Goal: Information Seeking & Learning: Find specific fact

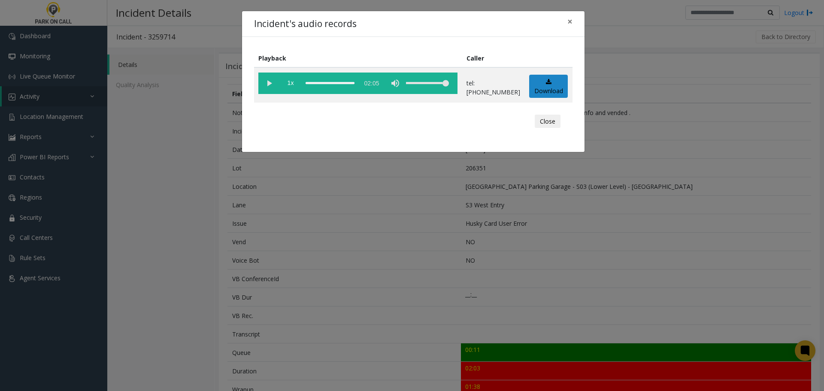
scroll to position [304, 0]
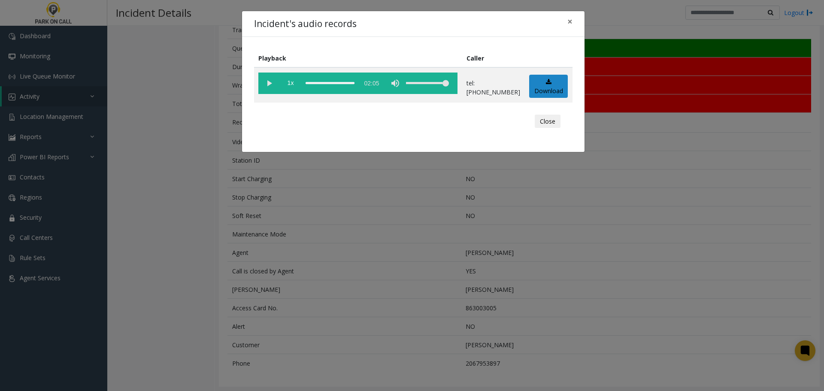
click at [355, 242] on div "Incident's audio records × Playback Caller 1x 02:05 tel:2063519003 Download Clo…" at bounding box center [412, 195] width 824 height 391
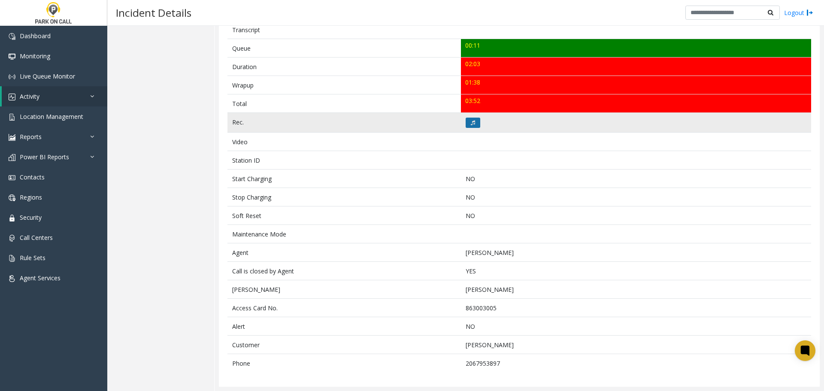
click at [467, 120] on button at bounding box center [473, 123] width 15 height 10
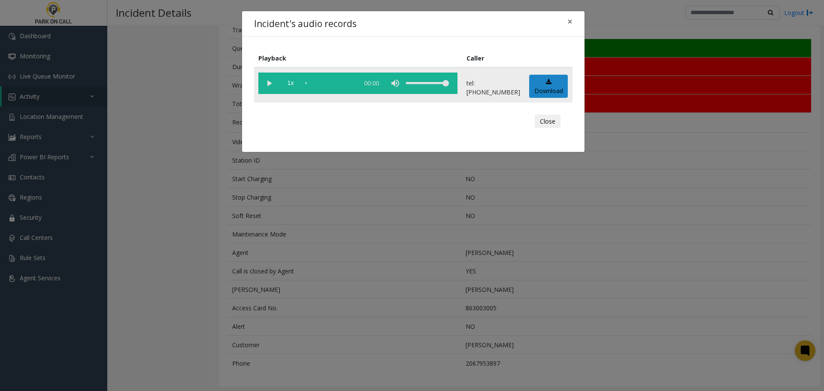
click at [268, 78] on vg-play-pause at bounding box center [268, 83] width 21 height 21
click at [322, 84] on div "scrub bar" at bounding box center [330, 83] width 49 height 21
click at [327, 84] on div "scrub bar" at bounding box center [330, 83] width 49 height 21
click at [276, 275] on div "Incident's audio records × Playback Caller 1x 02:05 tel:2063519003 Download Clo…" at bounding box center [412, 195] width 824 height 391
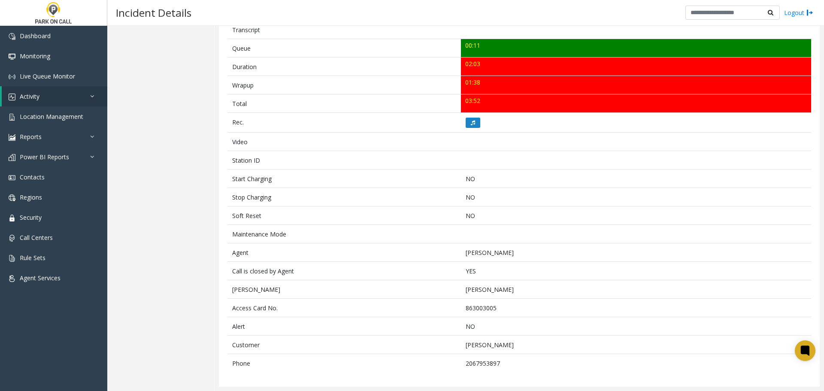
click at [206, 215] on div "Details Quality Analysis" at bounding box center [160, 67] width 107 height 647
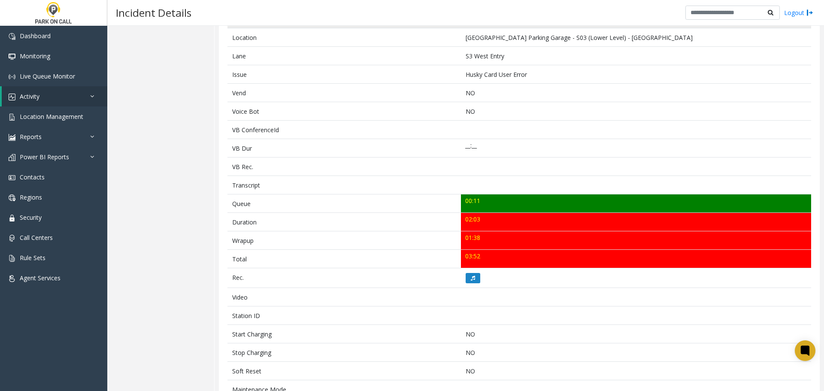
scroll to position [0, 0]
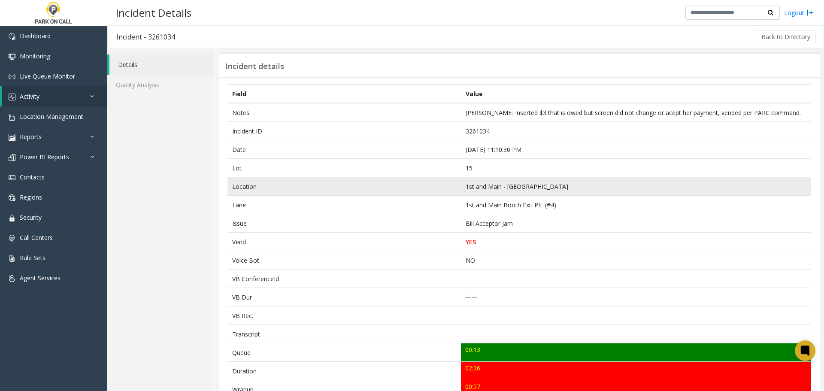
scroll to position [304, 0]
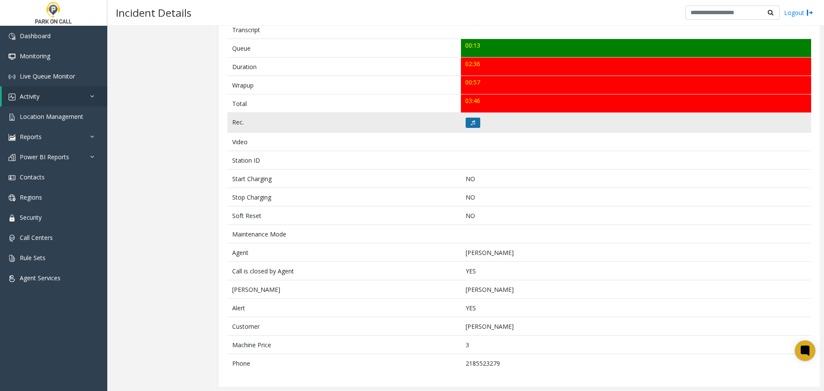
click at [471, 125] on button at bounding box center [473, 123] width 15 height 10
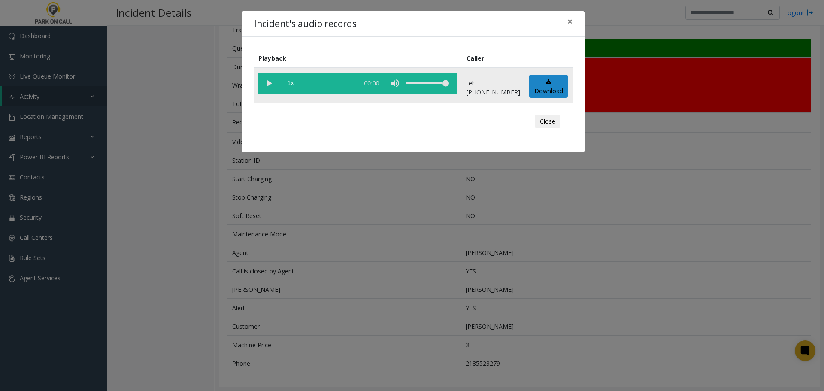
click at [269, 83] on vg-play-pause at bounding box center [268, 83] width 21 height 21
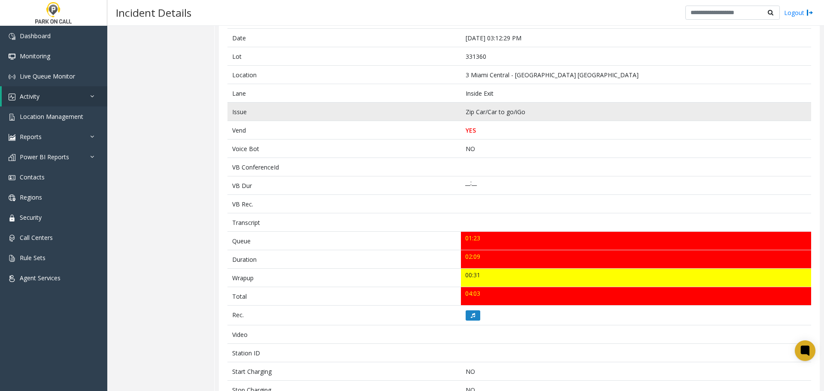
scroll to position [304, 0]
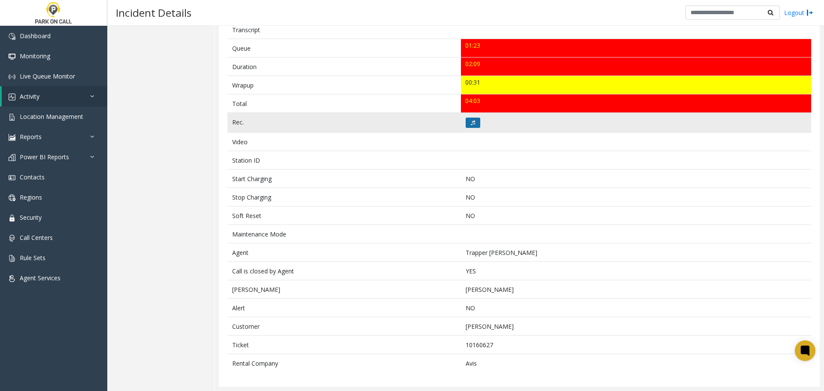
click at [470, 126] on button at bounding box center [473, 123] width 15 height 10
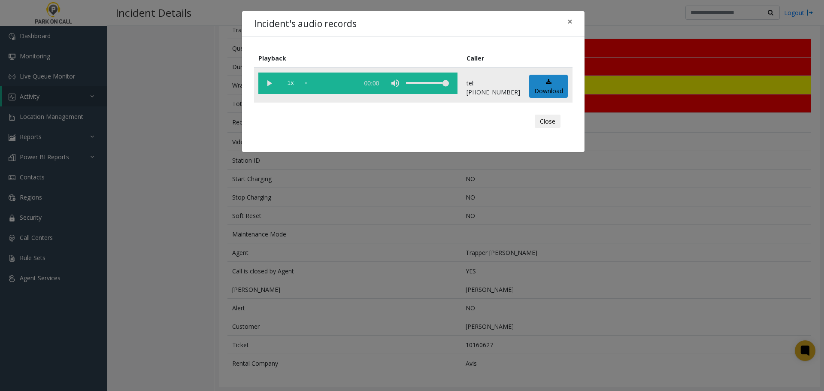
click at [266, 83] on vg-play-pause at bounding box center [268, 83] width 21 height 21
click at [270, 78] on vg-play-pause at bounding box center [268, 83] width 21 height 21
click at [316, 82] on div "scrub bar" at bounding box center [330, 83] width 49 height 21
click at [355, 83] on div "scrub bar" at bounding box center [330, 83] width 49 height 21
click at [269, 82] on vg-play-pause at bounding box center [268, 83] width 21 height 21
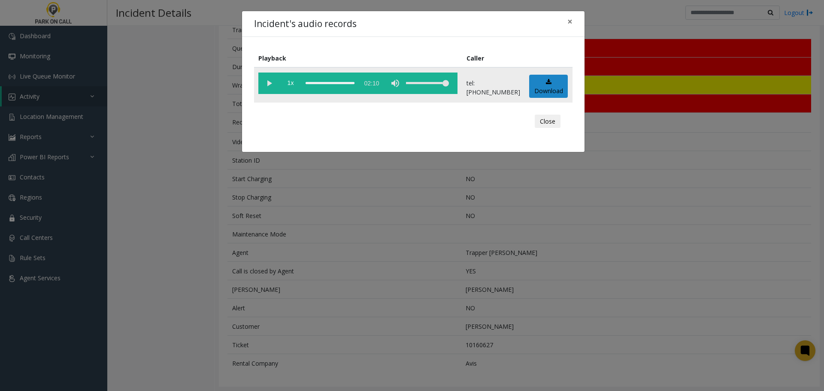
click at [355, 83] on div "scrub bar" at bounding box center [330, 83] width 49 height 21
click at [268, 87] on vg-play-pause at bounding box center [268, 83] width 21 height 21
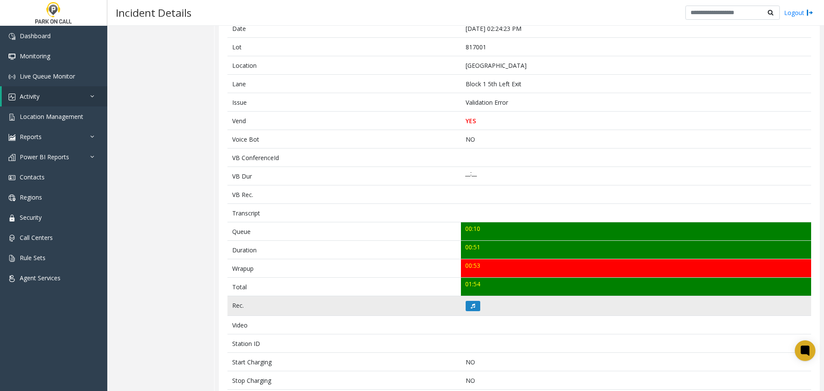
scroll to position [258, 0]
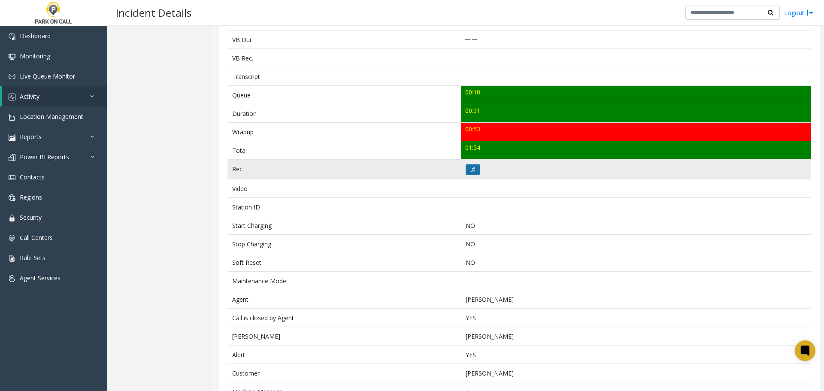
click at [467, 171] on button at bounding box center [473, 169] width 15 height 10
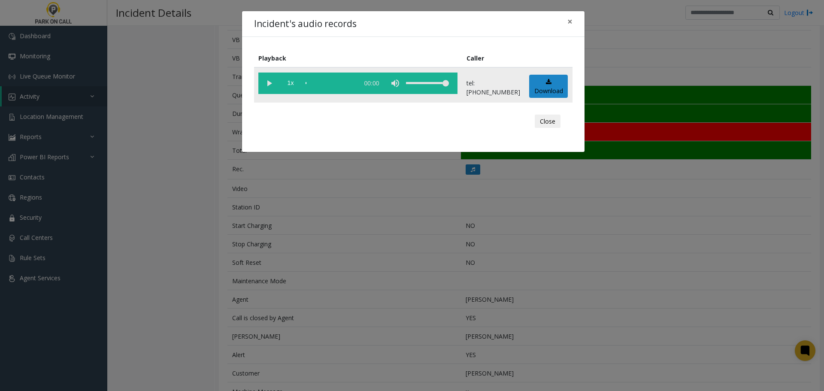
click at [270, 81] on vg-play-pause at bounding box center [268, 83] width 21 height 21
click at [275, 239] on div "Incident's audio records × Playback Caller 1x 00:56 tel:8170019006 Download Clo…" at bounding box center [412, 195] width 824 height 391
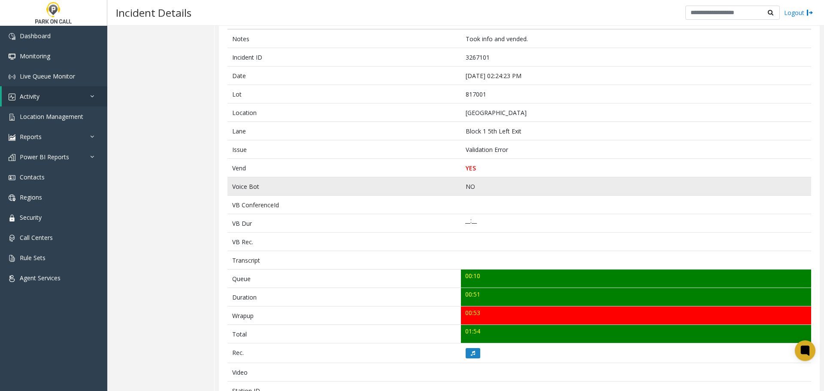
scroll to position [0, 0]
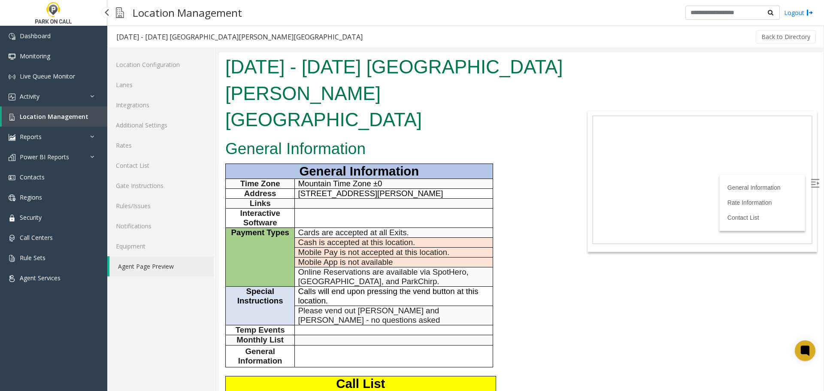
click at [52, 119] on span "Location Management" at bounding box center [54, 116] width 69 height 8
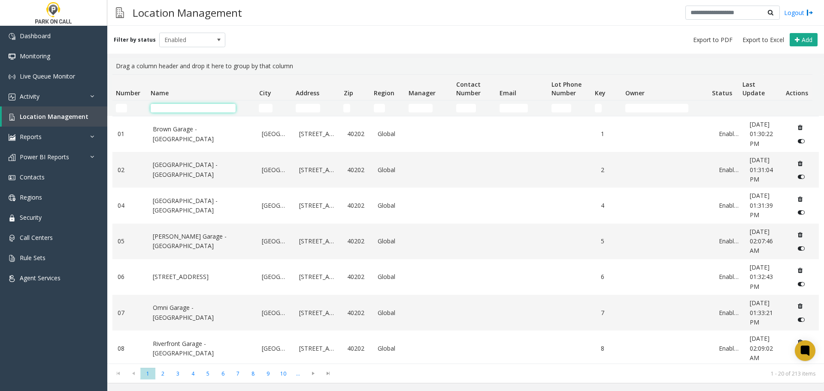
click at [225, 109] on input "Name Filter" at bounding box center [193, 108] width 85 height 9
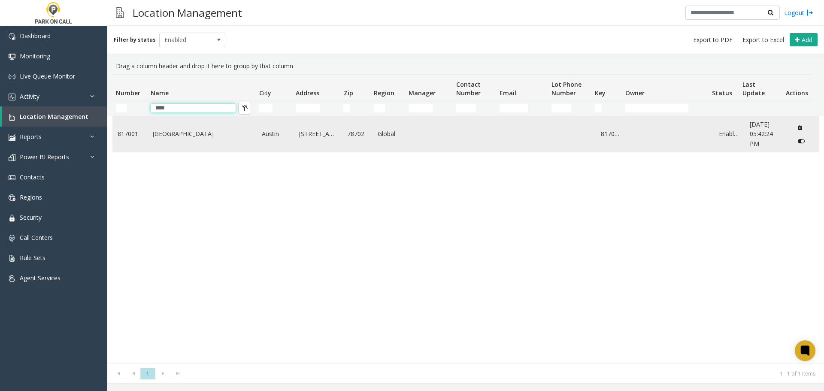
type input "****"
click at [194, 147] on td "Plaza Saltillo - Peak Parking" at bounding box center [202, 134] width 109 height 36
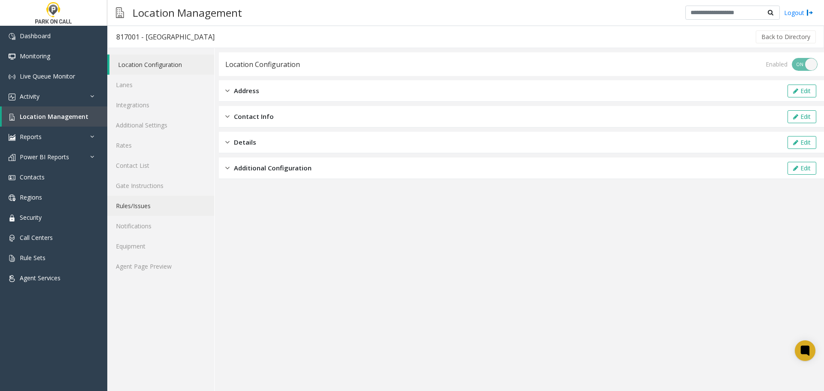
click at [161, 212] on link "Rules/Issues" at bounding box center [160, 206] width 107 height 20
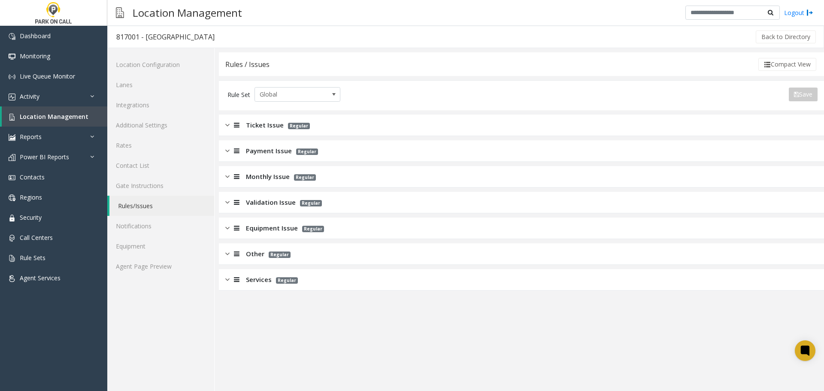
click at [277, 202] on span "Validation Issue" at bounding box center [271, 202] width 50 height 10
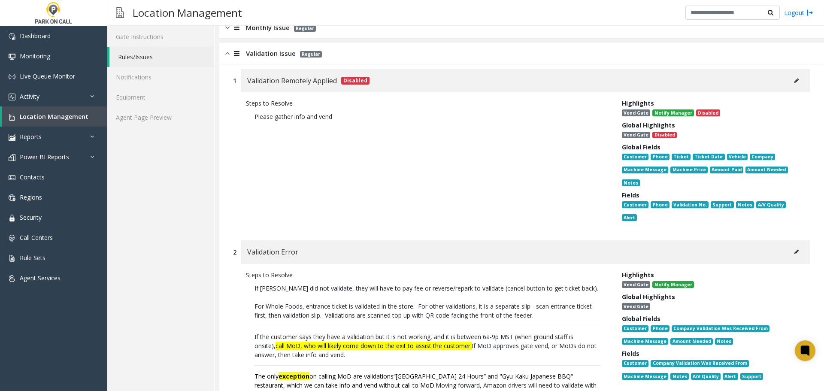
scroll to position [300, 0]
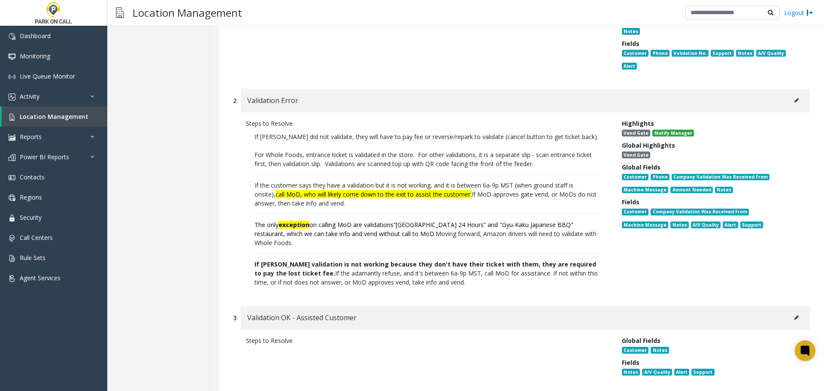
click at [541, 189] on span "If the customer says they have a validation but it is not working, and it is be…" at bounding box center [414, 189] width 319 height 17
click at [62, 110] on link "Location Management" at bounding box center [55, 116] width 106 height 20
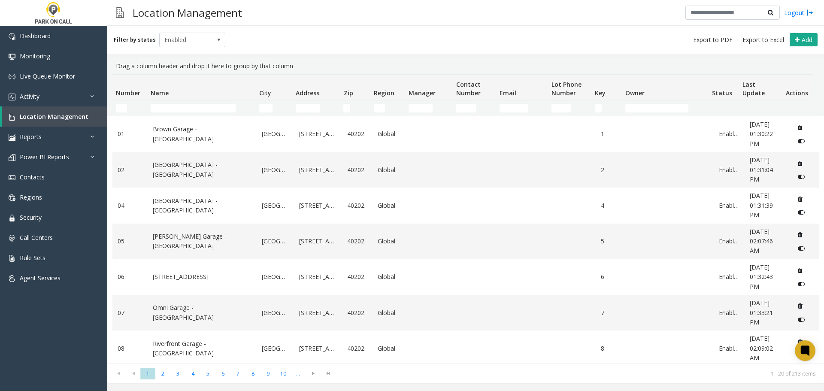
drag, startPoint x: 185, startPoint y: 114, endPoint x: 192, endPoint y: 109, distance: 9.1
click at [186, 114] on td "Name Filter" at bounding box center [201, 107] width 108 height 15
click at [199, 104] on input "Name Filter" at bounding box center [193, 108] width 85 height 9
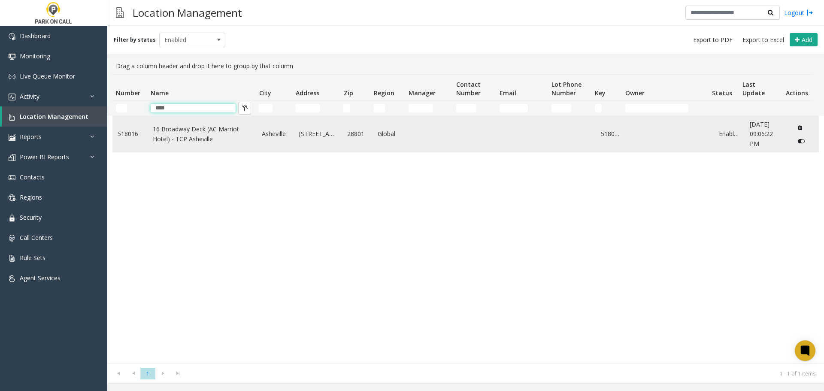
type input "****"
click at [193, 137] on link "16 Broadway Deck (AC Marriot Hotel) - TCP Asheville" at bounding box center [202, 133] width 99 height 19
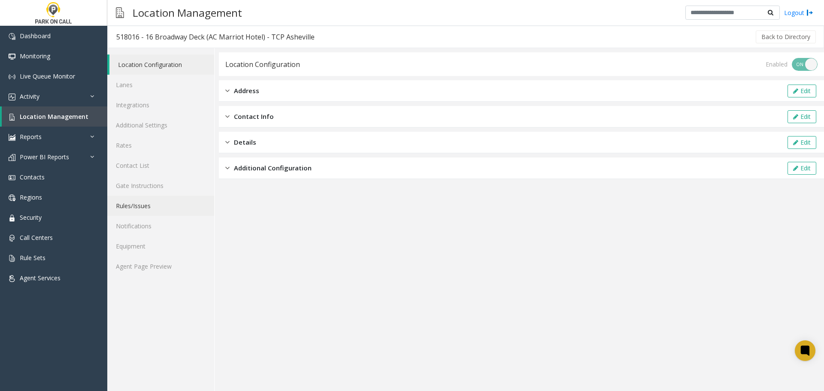
click at [142, 208] on link "Rules/Issues" at bounding box center [160, 206] width 107 height 20
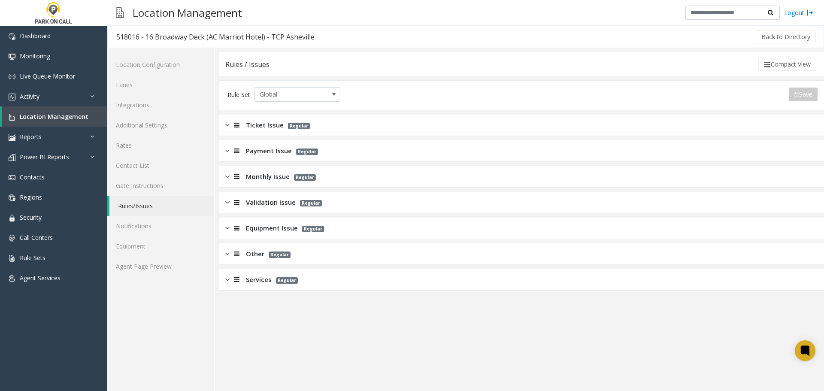
click at [307, 278] on div "Services Regular" at bounding box center [521, 279] width 605 height 21
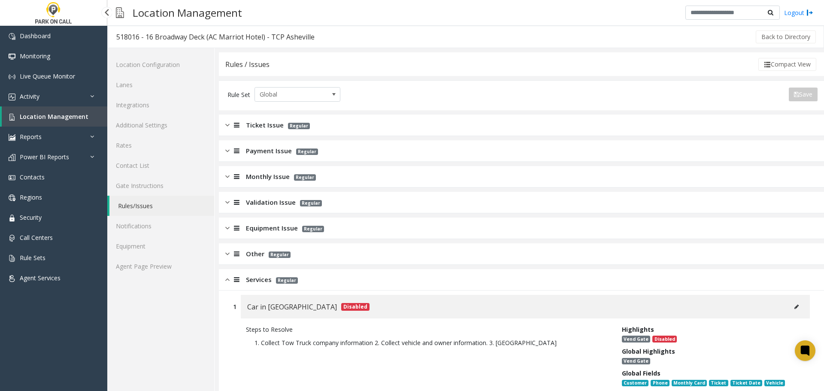
click at [55, 118] on span "Location Management" at bounding box center [54, 116] width 69 height 8
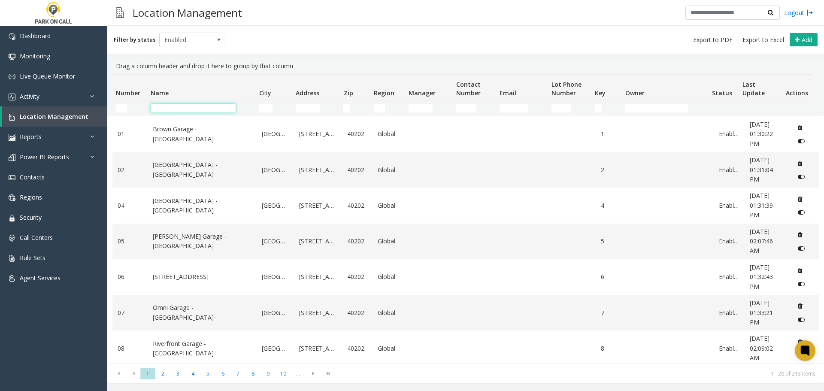
click at [212, 109] on input "Name Filter" at bounding box center [193, 108] width 85 height 9
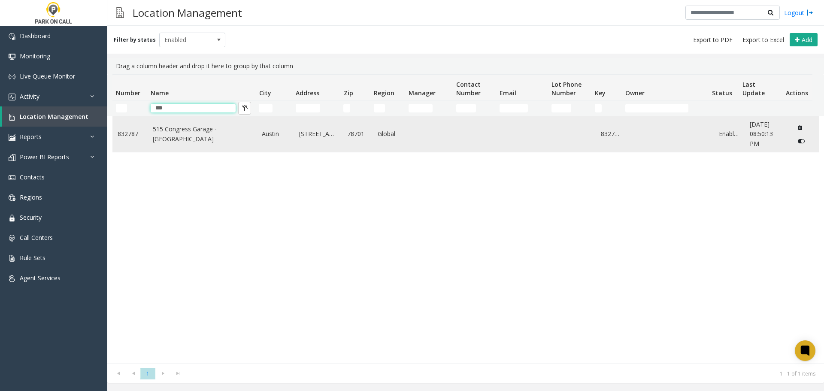
type input "***"
click at [211, 137] on link "515 Congress Garage - Peak Parking" at bounding box center [202, 133] width 99 height 19
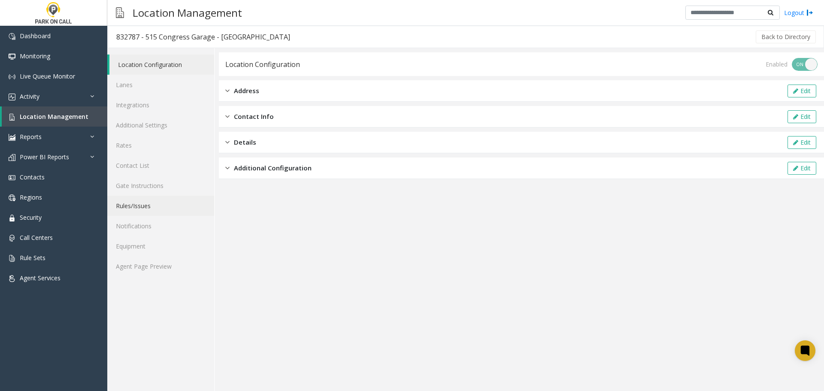
click at [159, 206] on link "Rules/Issues" at bounding box center [160, 206] width 107 height 20
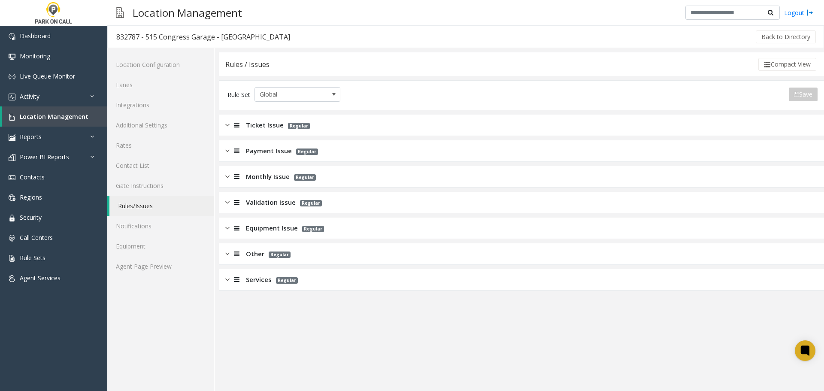
click at [318, 190] on app-rules-listview "Ticket Issue Regular Payment Issue Regular Monthly Issue Regular Validation Iss…" at bounding box center [521, 203] width 605 height 176
click at [314, 233] on div "Equipment Issue Regular" at bounding box center [521, 228] width 605 height 21
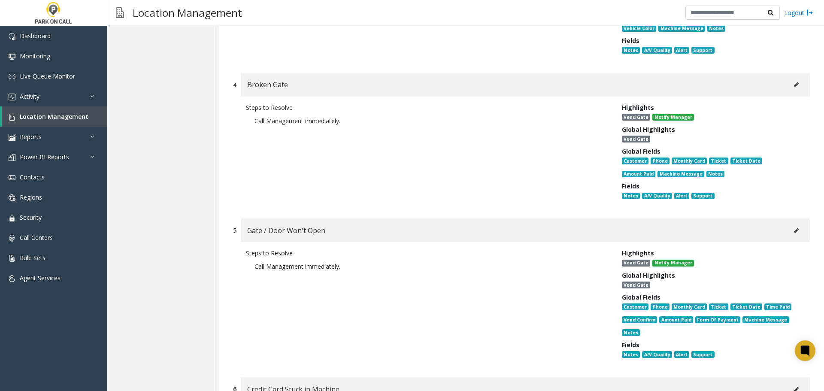
scroll to position [601, 0]
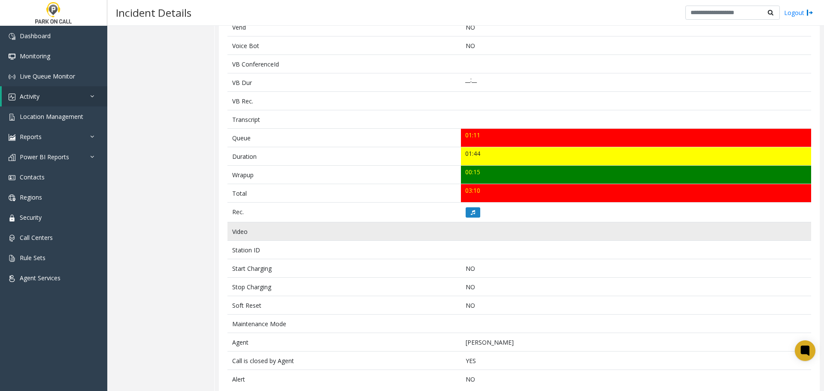
scroll to position [239, 0]
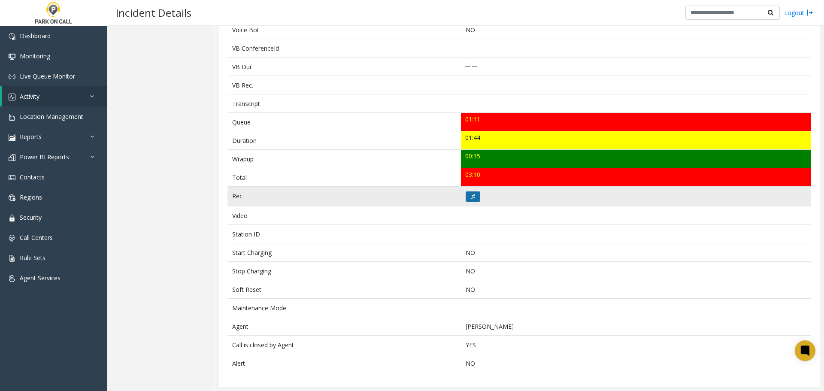
click at [471, 196] on icon at bounding box center [473, 196] width 4 height 5
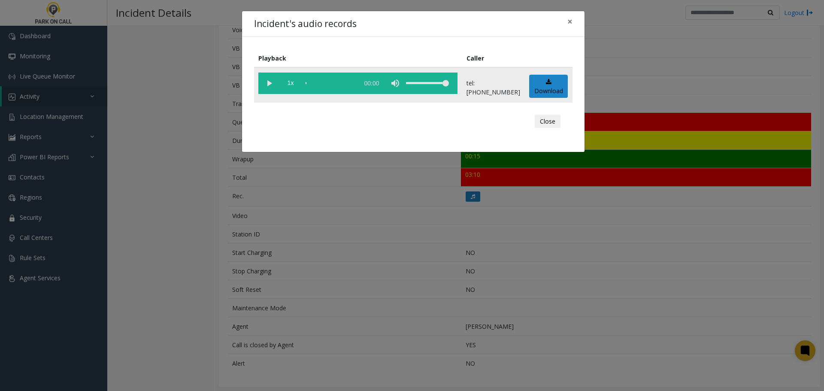
click at [273, 91] on vg-play-pause at bounding box center [268, 83] width 21 height 21
click at [465, 304] on div "Incident's audio records × Playback Caller 1x 01:48 tel:0034019001 Download Clo…" at bounding box center [412, 195] width 824 height 391
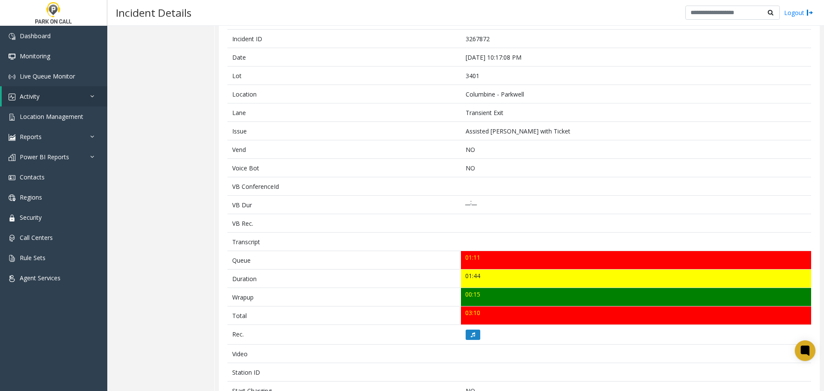
scroll to position [0, 0]
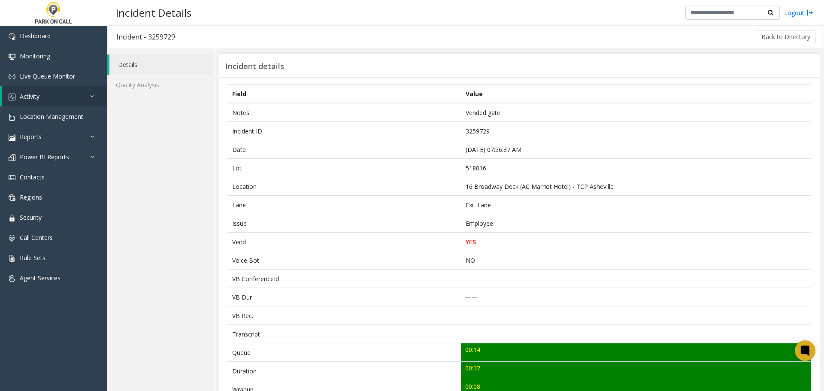
scroll to position [286, 0]
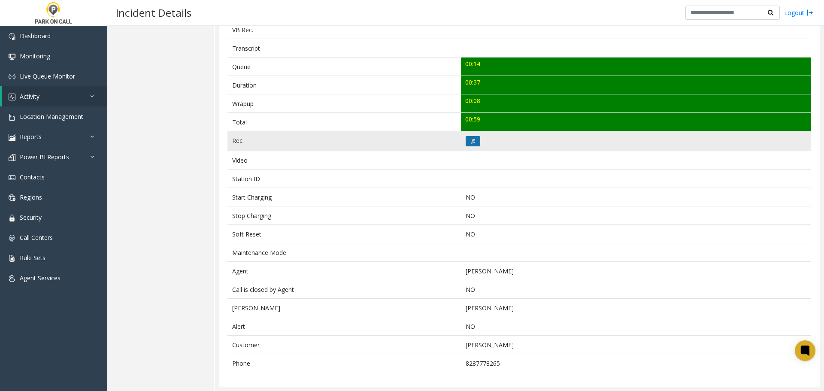
click at [472, 141] on icon at bounding box center [473, 141] width 4 height 5
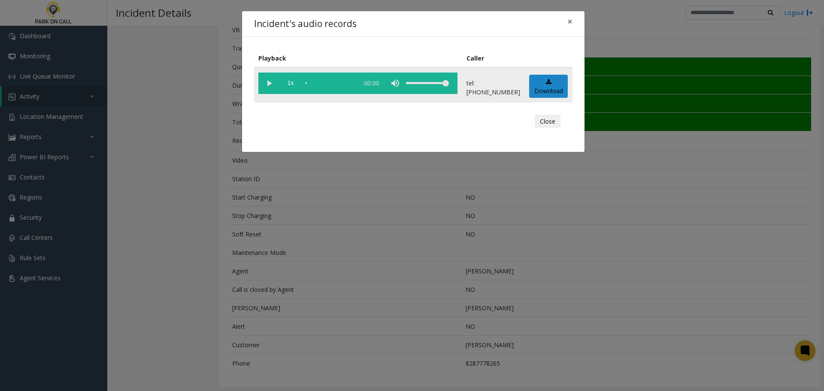
click at [264, 85] on vg-play-pause at bounding box center [268, 83] width 21 height 21
click at [340, 266] on div "Incident's audio records × Playback Caller 1x 00:44 tel:[PHONE_NUMBER] Download…" at bounding box center [412, 195] width 824 height 391
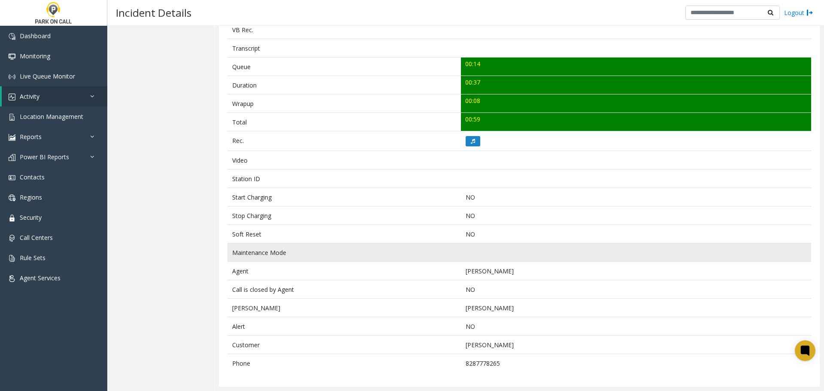
scroll to position [0, 0]
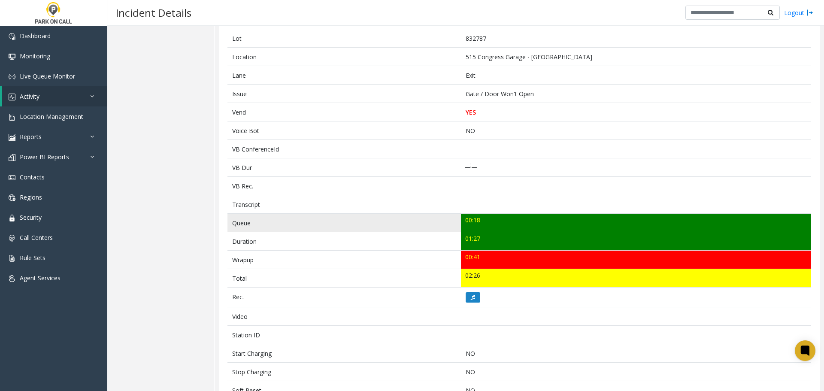
scroll to position [230, 0]
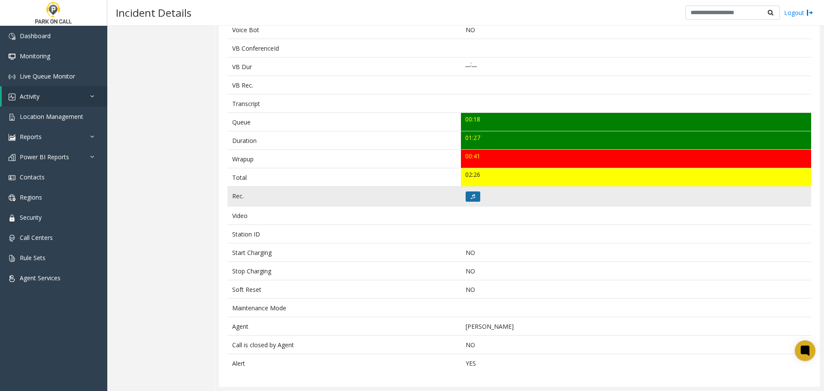
click at [471, 198] on icon at bounding box center [473, 196] width 4 height 5
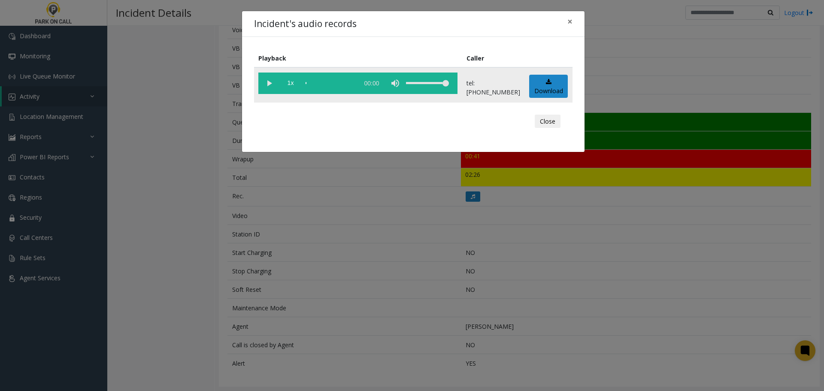
click at [261, 82] on vg-play-pause at bounding box center [268, 83] width 21 height 21
click at [362, 228] on div "Incident's audio records × Playback Caller 1x 01:31 tel:[PHONE_NUMBER] Download…" at bounding box center [412, 195] width 824 height 391
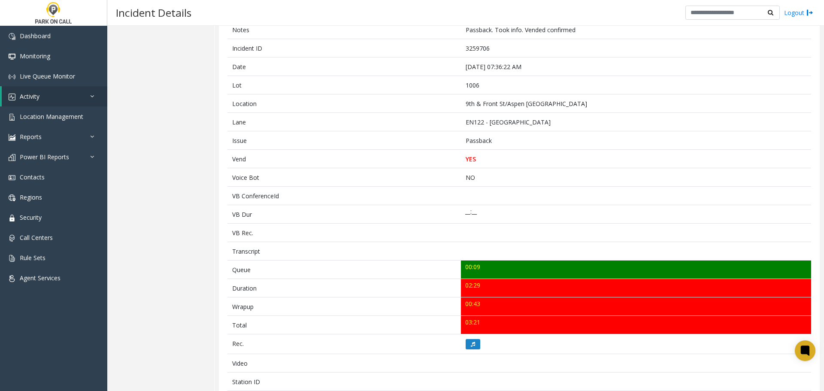
scroll to position [86, 0]
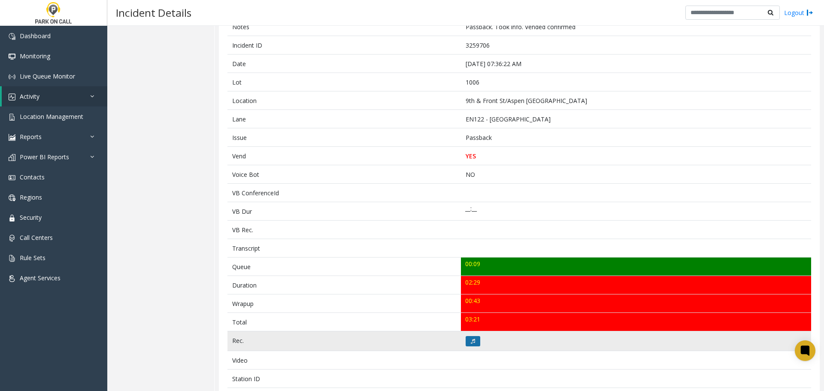
click at [467, 345] on button at bounding box center [473, 341] width 15 height 10
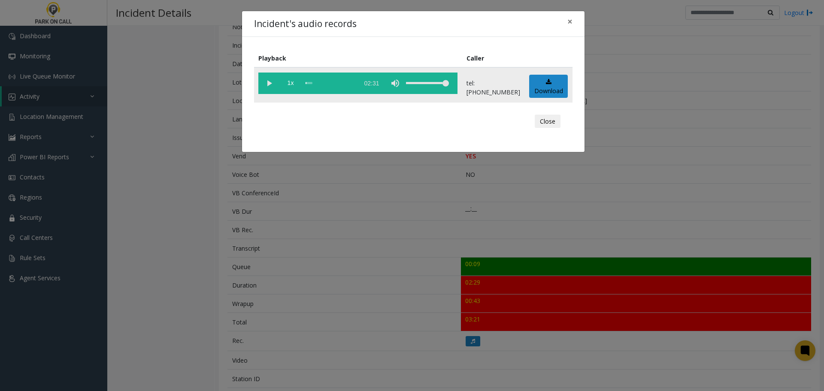
click at [270, 87] on vg-play-pause at bounding box center [268, 83] width 21 height 21
click at [339, 82] on div "scrub bar" at bounding box center [330, 83] width 49 height 21
click at [354, 220] on div "Incident's audio records × Playback Caller 1x 02:31 tel:[PHONE_NUMBER] Download…" at bounding box center [412, 195] width 824 height 391
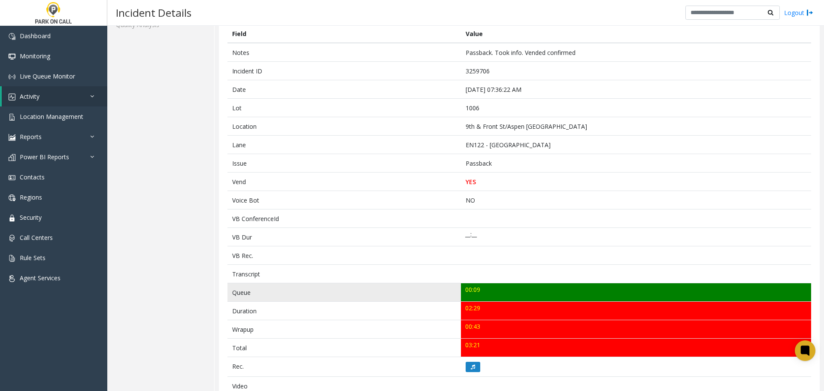
scroll to position [286, 0]
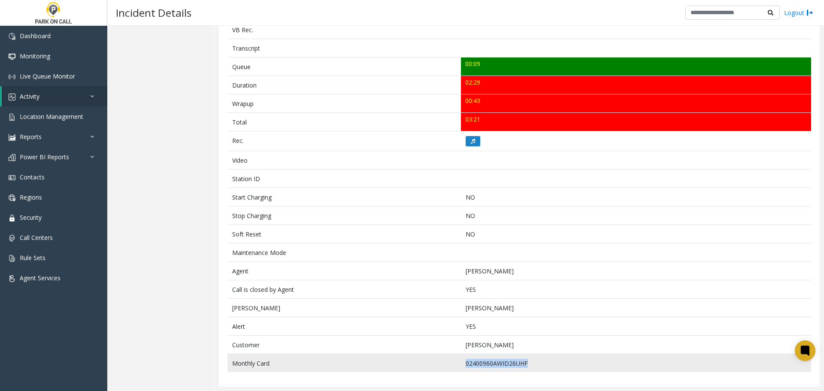
drag, startPoint x: 528, startPoint y: 363, endPoint x: 452, endPoint y: 362, distance: 76.0
click at [452, 362] on tr "Monthly Card 02400960AWID26UHF" at bounding box center [519, 363] width 584 height 18
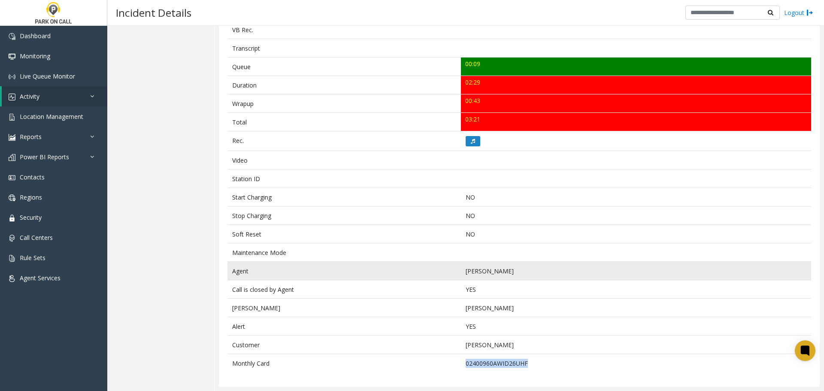
copy tr "02400960AWID26UHF"
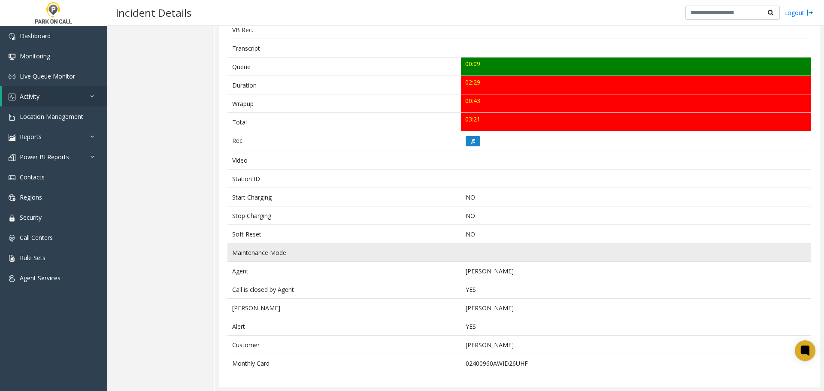
click at [322, 249] on td "Maintenance Mode" at bounding box center [343, 252] width 233 height 18
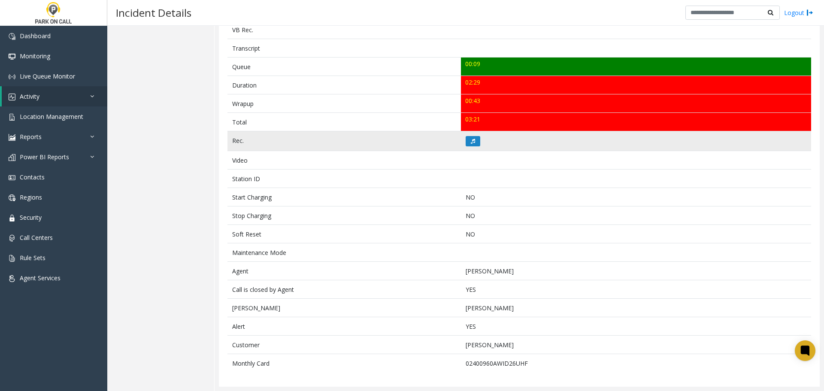
click at [470, 146] on td at bounding box center [636, 141] width 350 height 20
click at [471, 141] on icon at bounding box center [473, 141] width 4 height 5
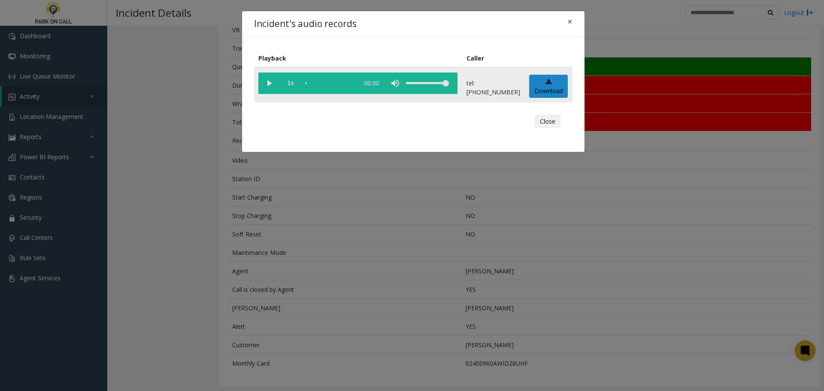
click at [268, 85] on vg-play-pause at bounding box center [268, 83] width 21 height 21
click at [269, 85] on vg-play-pause at bounding box center [268, 83] width 21 height 21
click at [318, 83] on div "scrub bar" at bounding box center [330, 83] width 49 height 21
click at [313, 83] on div "scrub bar" at bounding box center [330, 83] width 49 height 21
